Goal: Check status: Check status

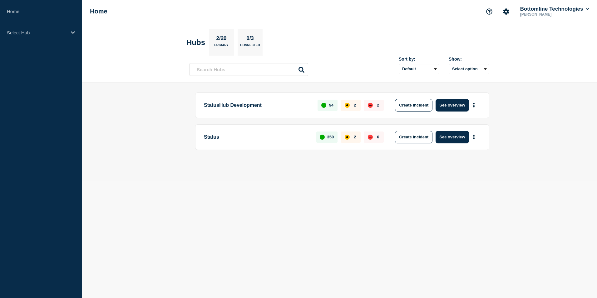
click at [210, 132] on p "Status" at bounding box center [256, 137] width 105 height 12
click at [452, 143] on button "See overview" at bounding box center [451, 137] width 33 height 12
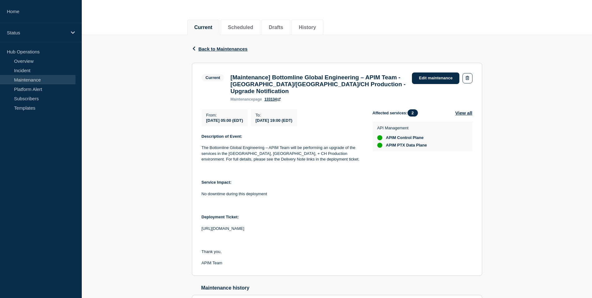
scroll to position [62, 0]
click at [464, 109] on button "View all" at bounding box center [463, 112] width 17 height 7
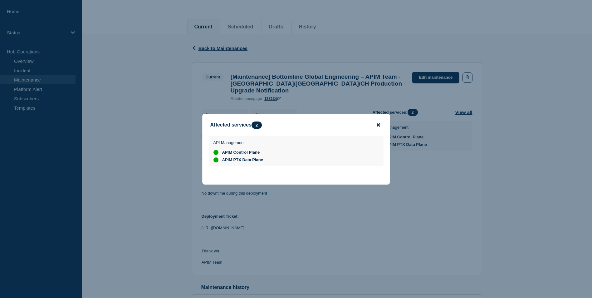
click at [379, 123] on icon "close button" at bounding box center [378, 124] width 3 height 3
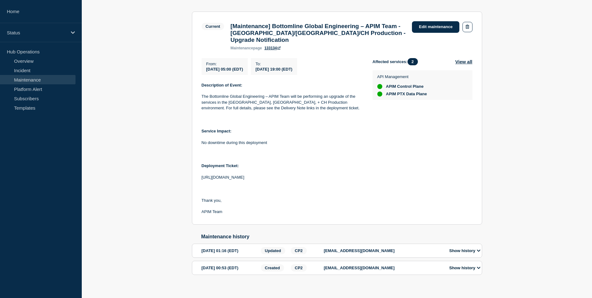
scroll to position [118, 0]
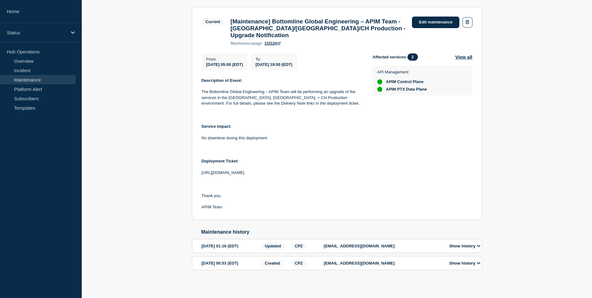
drag, startPoint x: 288, startPoint y: 171, endPoint x: 196, endPoint y: 171, distance: 91.8
click at [196, 171] on section "Current [Maintenance] Bottomline Global Engineering – APIM Team - US/UK/CH Prod…" at bounding box center [337, 113] width 290 height 213
copy p "https://jira.bottomline.tech/browse/BTIQ-21888"
